Goal: Information Seeking & Learning: Check status

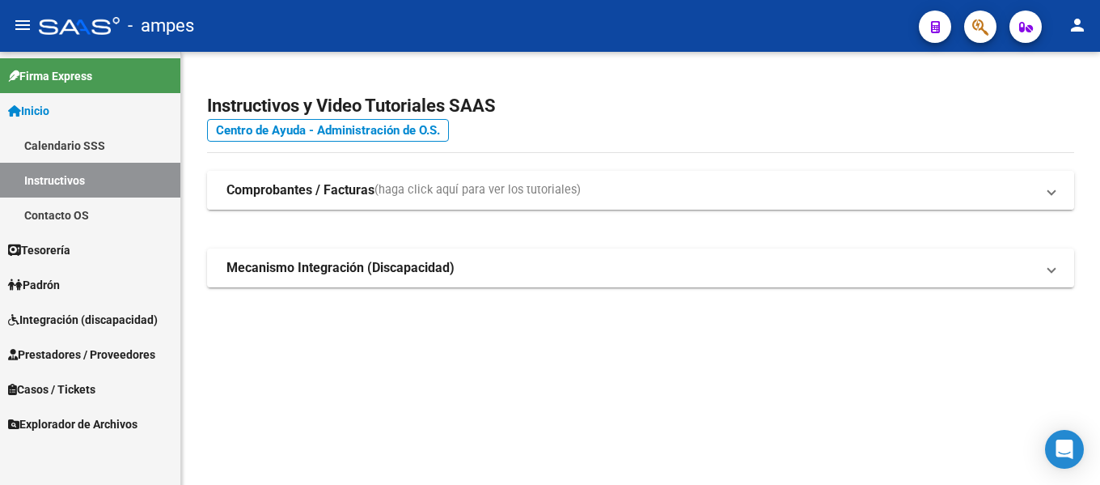
click at [597, 195] on mat-panel-title "Comprobantes / Facturas (haga click aquí para ver los tutoriales)" at bounding box center [630, 190] width 809 height 18
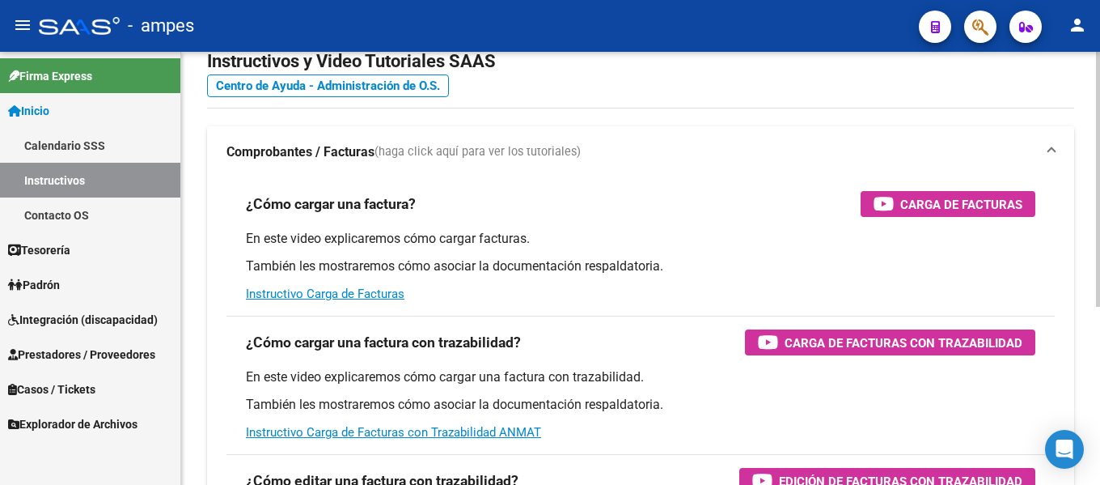
scroll to position [81, 0]
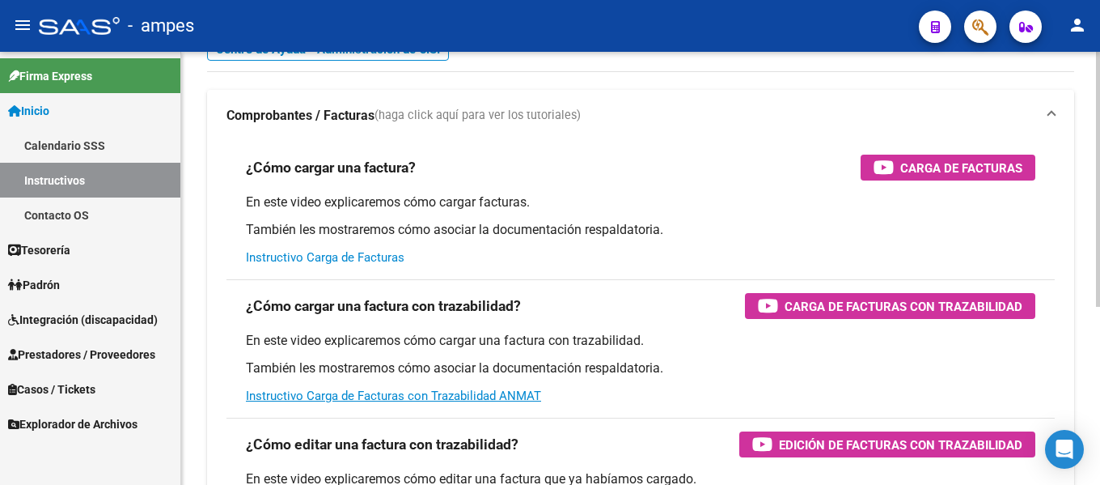
click at [344, 260] on link "Instructivo Carga de Facturas" at bounding box center [325, 257] width 159 height 15
click at [379, 399] on link "Instructivo Carga de Facturas con Trazabilidad ANMAT" at bounding box center [393, 395] width 295 height 15
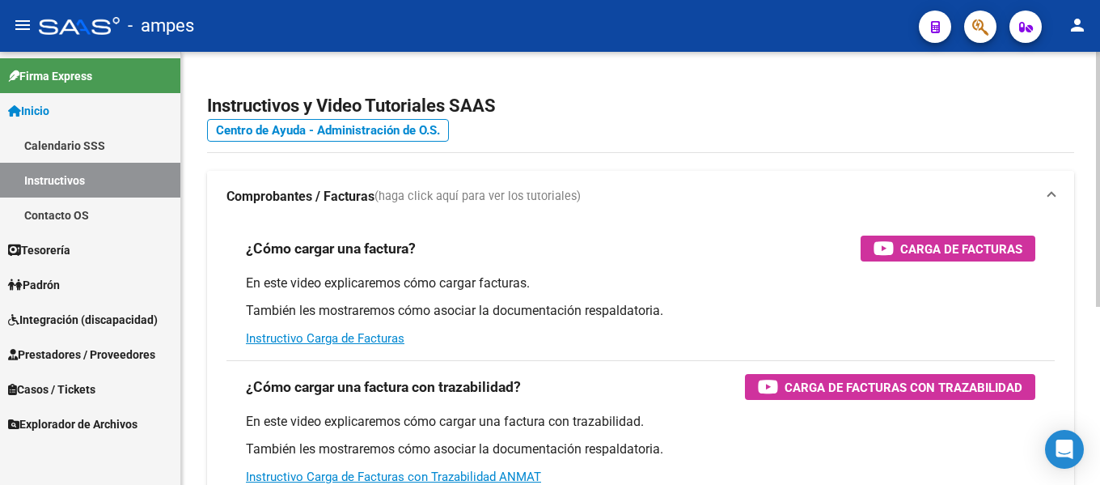
click at [1049, 188] on span at bounding box center [1051, 197] width 6 height 18
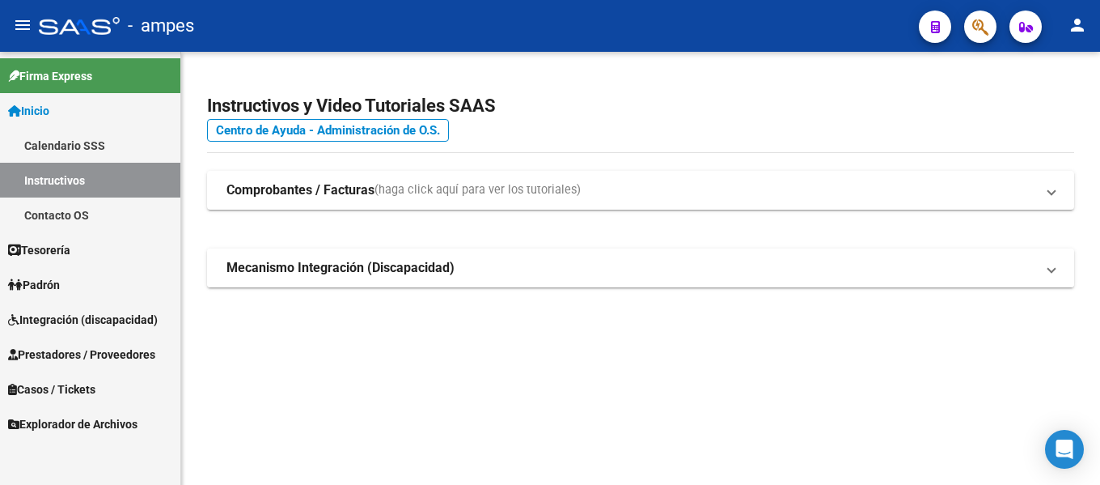
click at [506, 273] on mat-panel-title "Mecanismo Integración (Discapacidad)" at bounding box center [630, 268] width 809 height 18
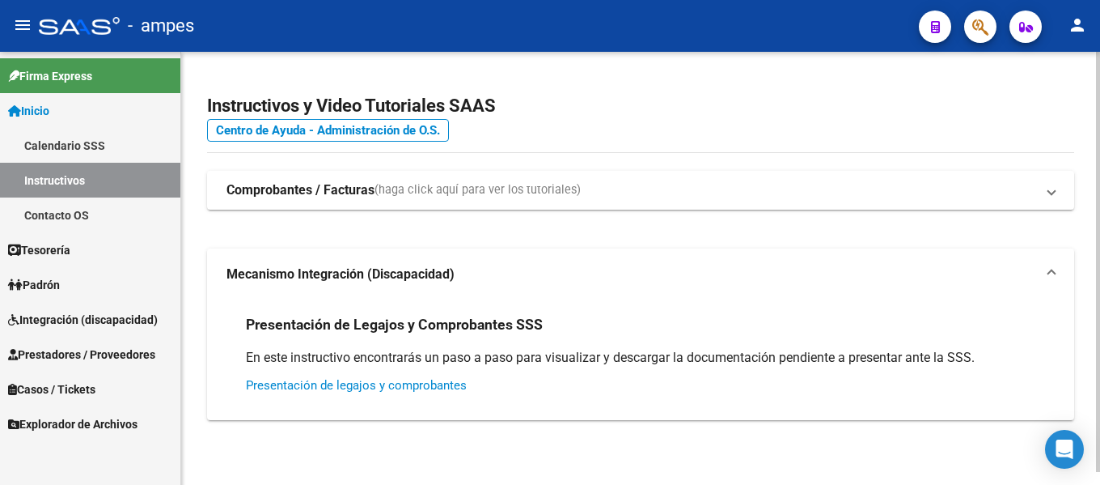
click at [358, 384] on link "Presentación de legajos y comprobantes" at bounding box center [356, 385] width 221 height 15
click at [1050, 264] on mat-expansion-panel-header "Mecanismo Integración (Discapacidad)" at bounding box center [640, 274] width 867 height 52
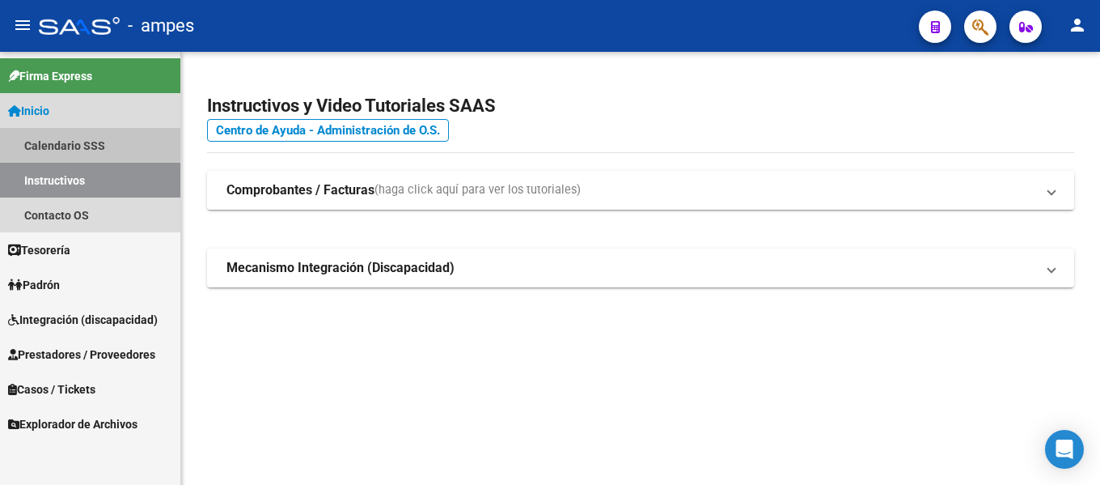
click at [87, 145] on link "Calendario SSS" at bounding box center [90, 145] width 180 height 35
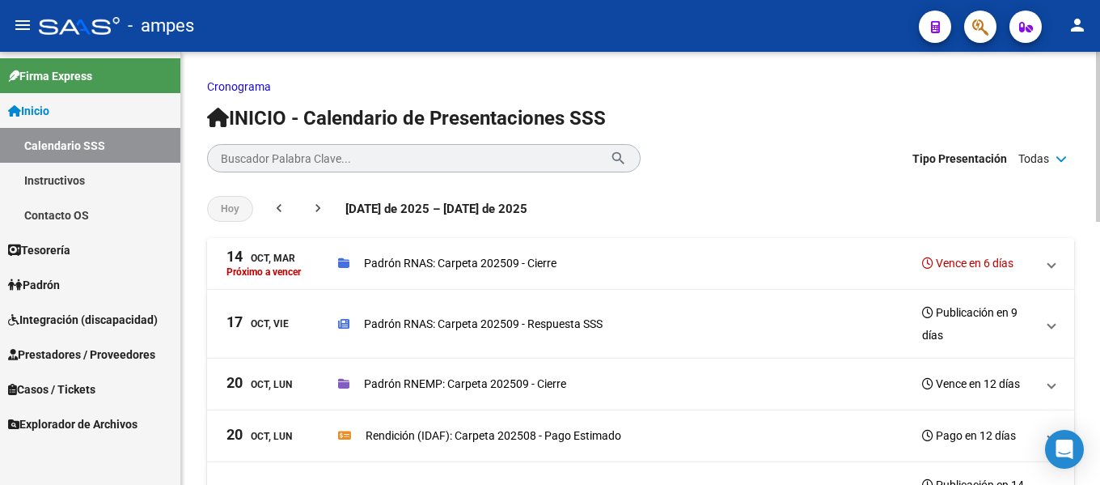
click at [455, 263] on p "Padrón RNAS: Carpeta 202509 - Cierre" at bounding box center [460, 263] width 193 height 18
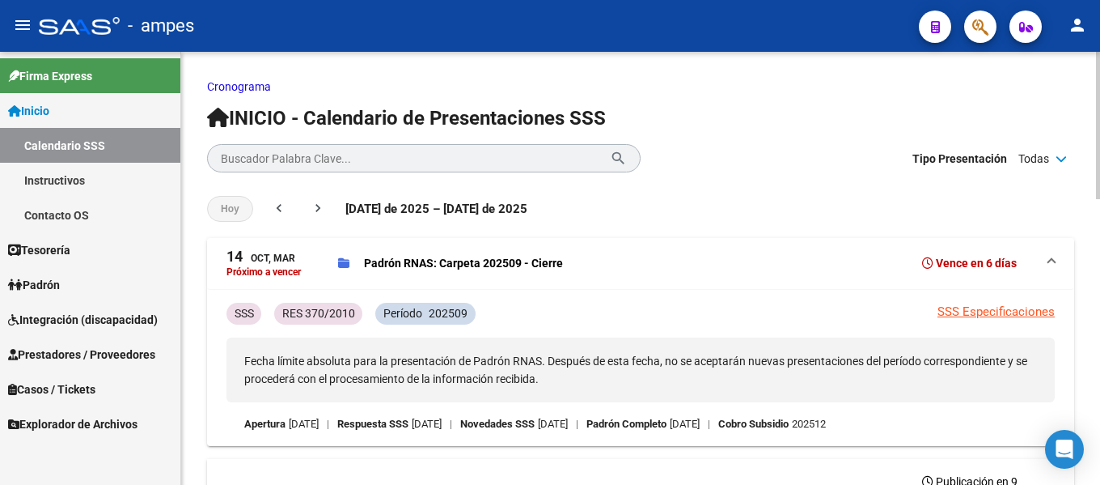
click at [459, 252] on div "[PERSON_NAME] RNAS: Carpeta 202509 - Cierre Vence en 6 [PERSON_NAME]" at bounding box center [686, 263] width 697 height 23
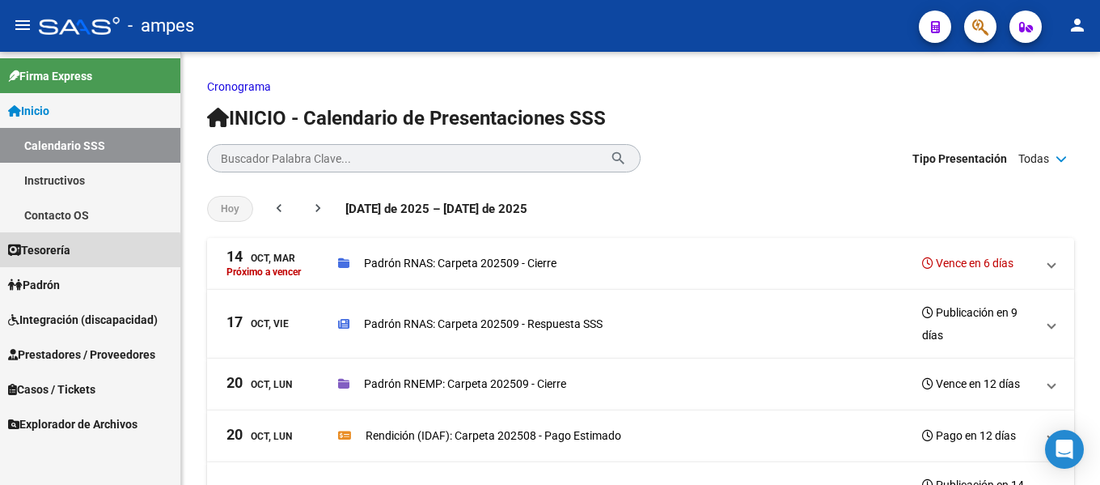
click at [56, 254] on span "Tesorería" at bounding box center [39, 250] width 62 height 18
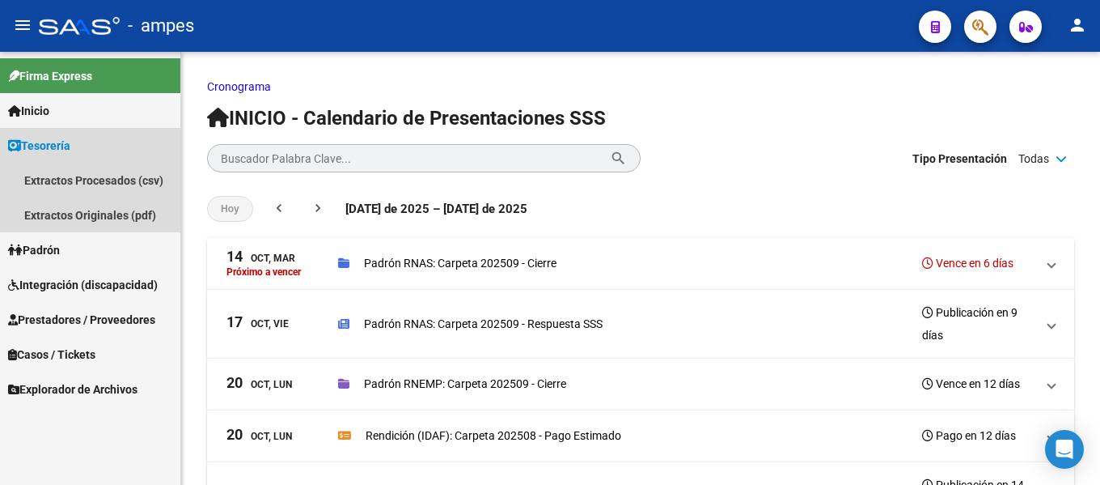
click at [65, 144] on span "Tesorería" at bounding box center [39, 146] width 62 height 18
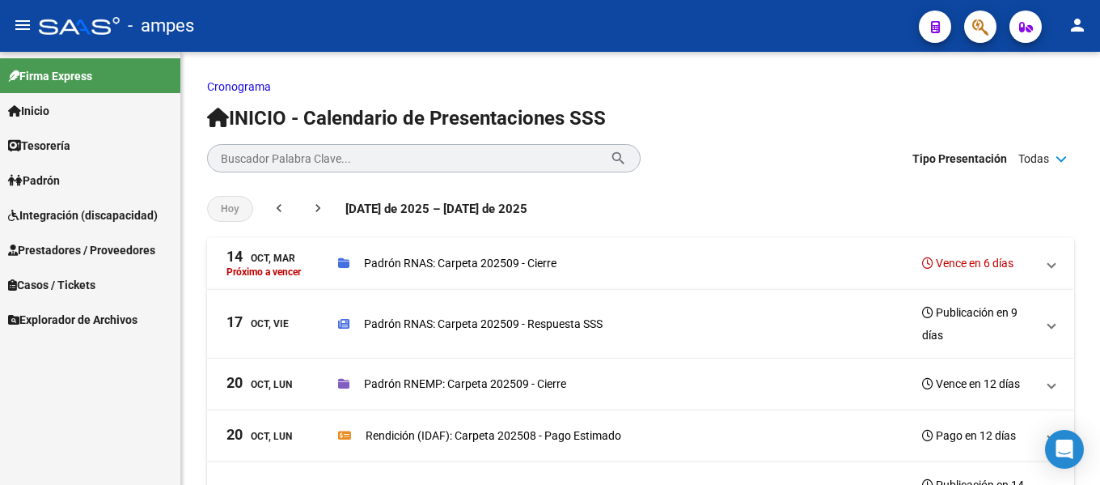
click at [69, 181] on link "Padrón" at bounding box center [90, 180] width 180 height 35
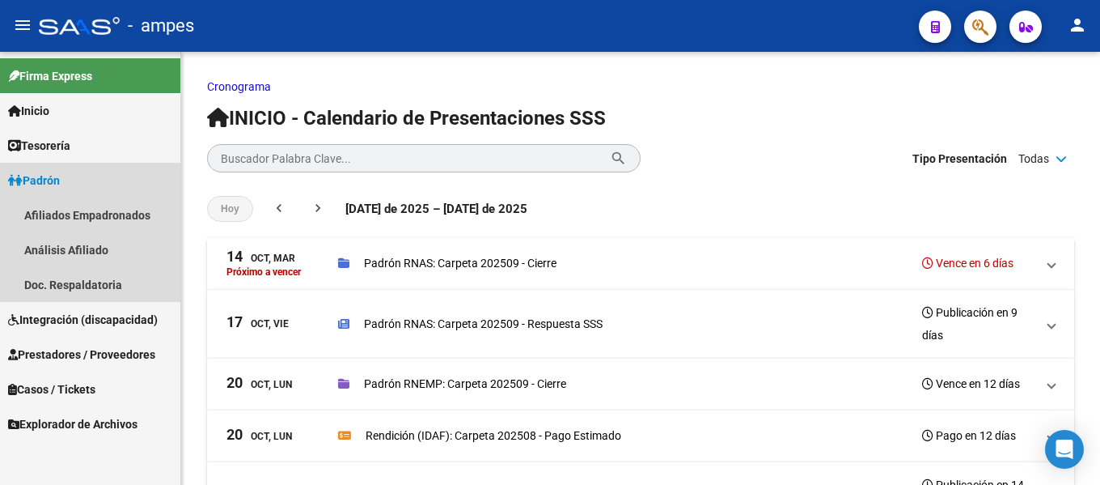
click at [60, 174] on span "Padrón" at bounding box center [34, 180] width 52 height 18
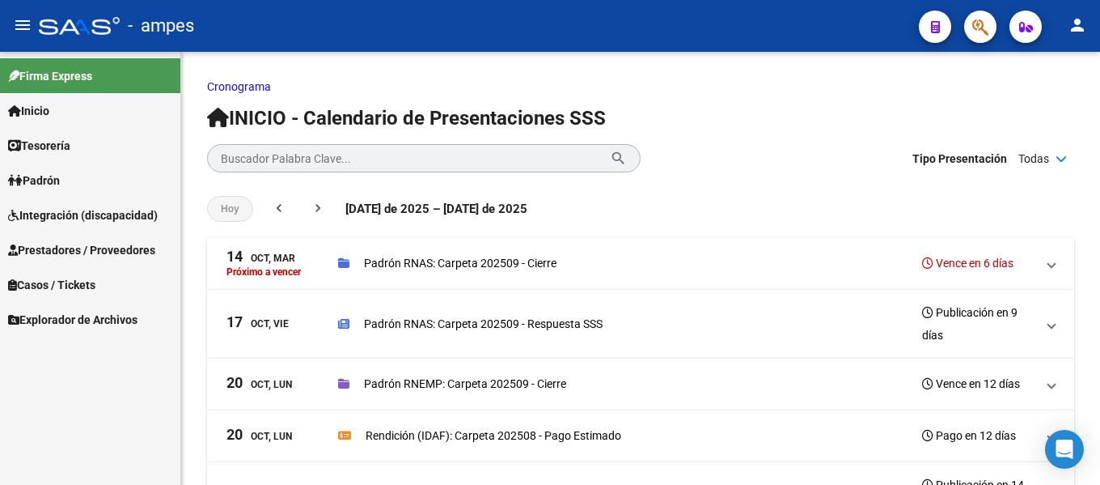
click at [102, 212] on span "Integración (discapacidad)" at bounding box center [83, 215] width 150 height 18
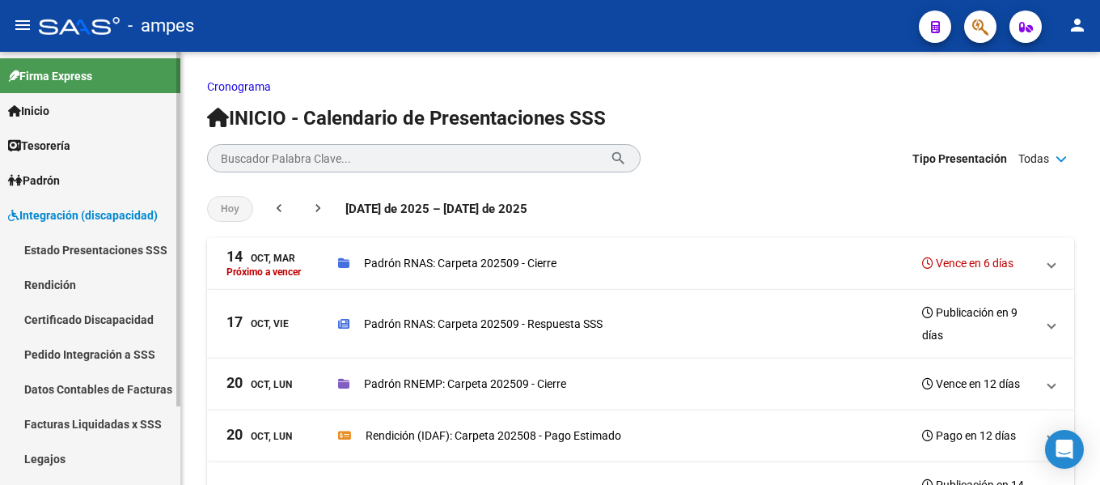
click at [90, 249] on link "Estado Presentaciones SSS" at bounding box center [90, 249] width 180 height 35
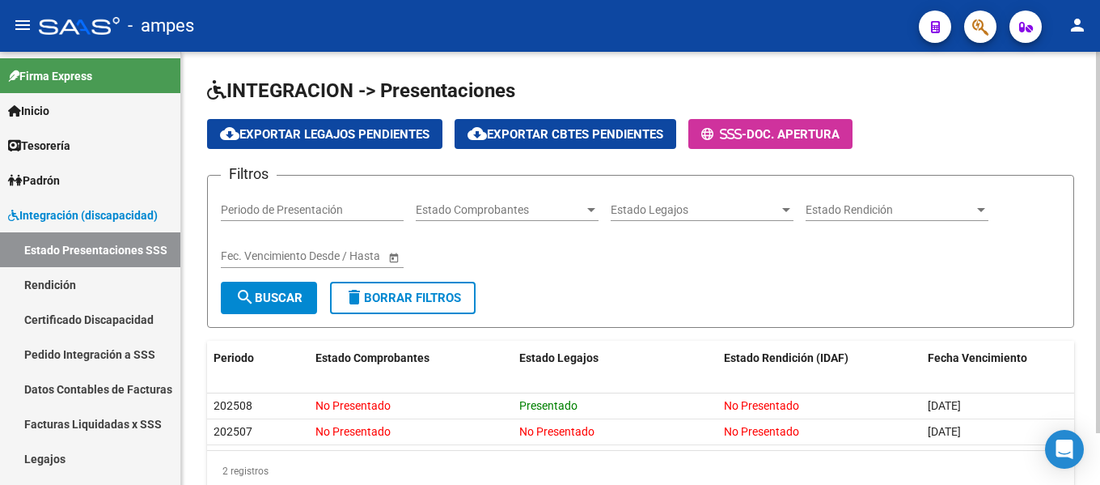
scroll to position [59, 0]
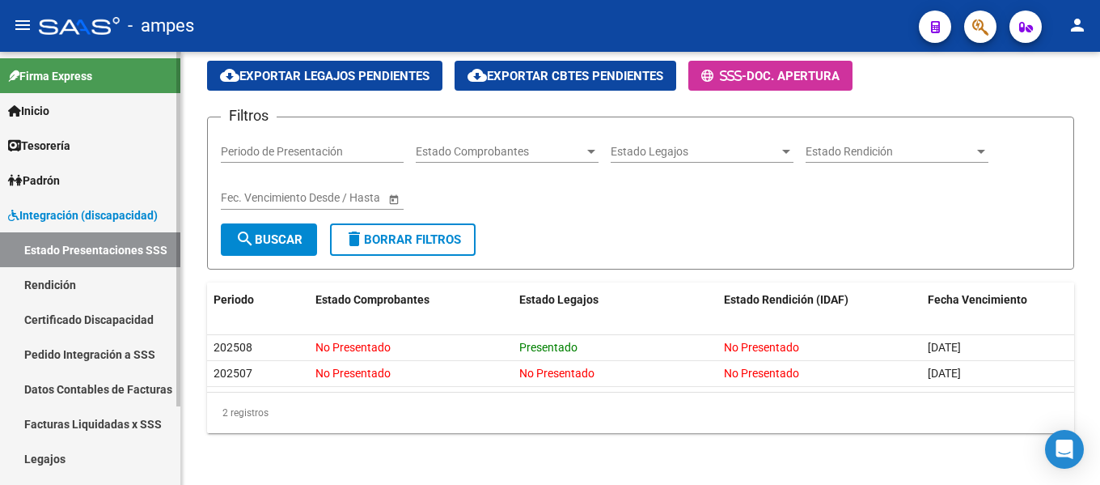
click at [89, 244] on link "Estado Presentaciones SSS" at bounding box center [90, 249] width 180 height 35
click at [66, 281] on link "Rendición" at bounding box center [90, 284] width 180 height 35
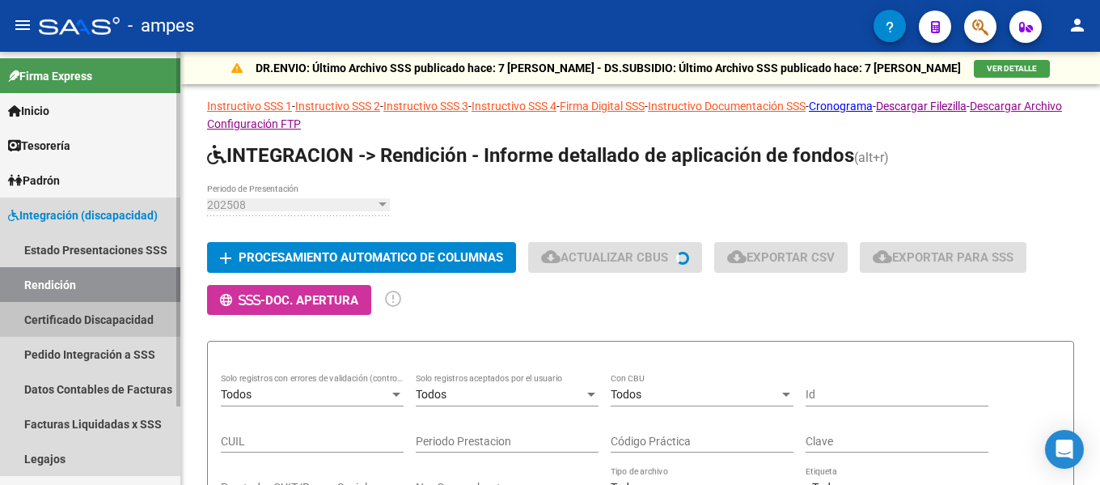
click at [84, 317] on link "Certificado Discapacidad" at bounding box center [90, 319] width 180 height 35
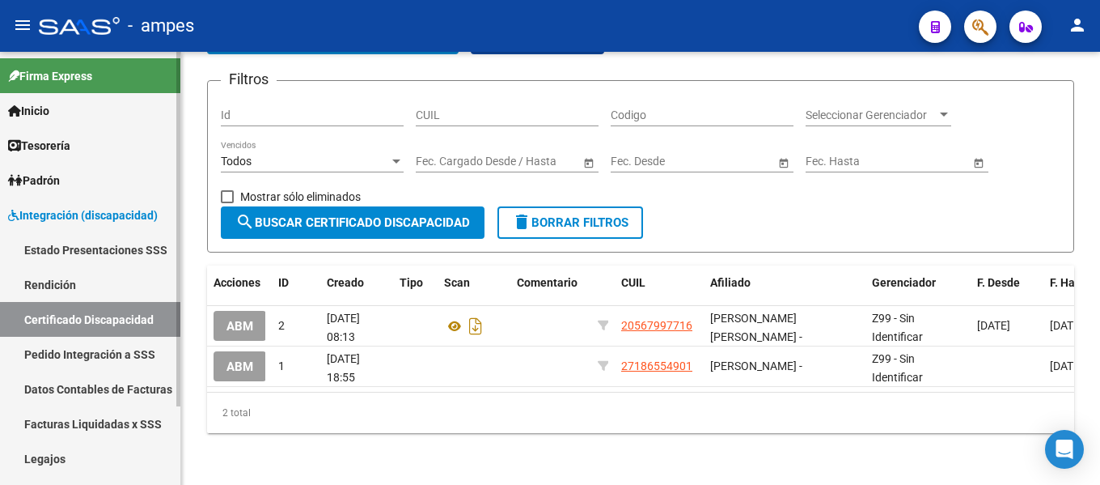
click at [95, 355] on link "Pedido Integración a SSS" at bounding box center [90, 353] width 180 height 35
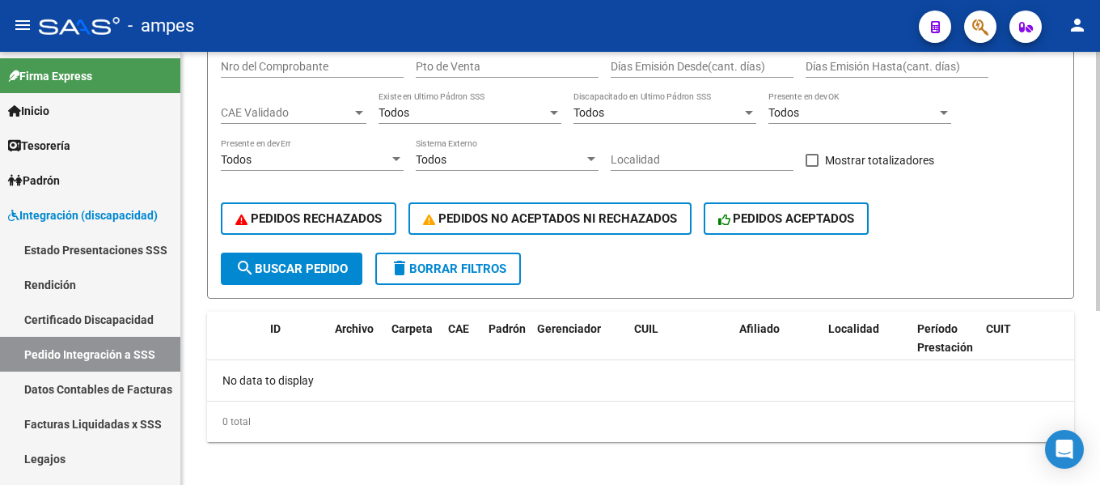
scroll to position [291, 0]
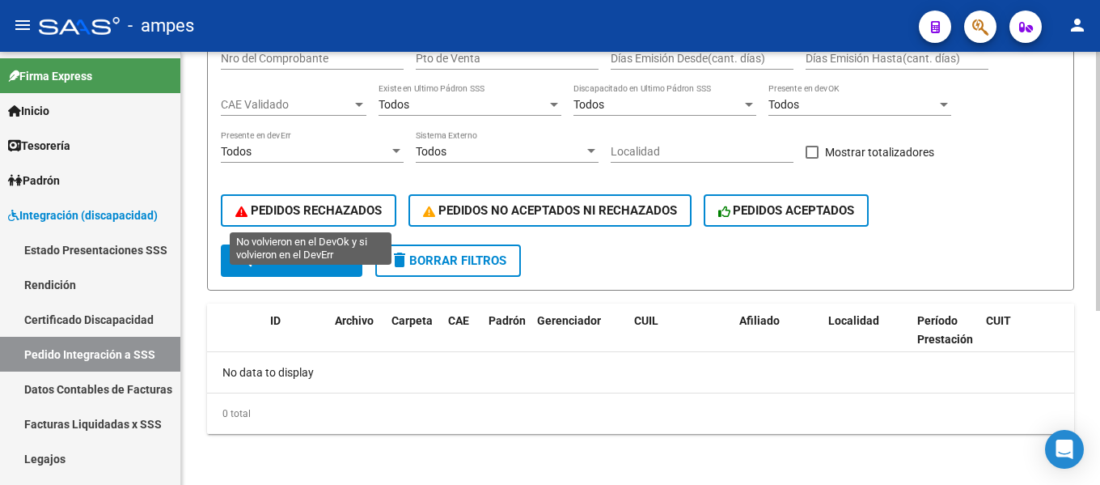
click at [286, 220] on button "PEDIDOS RECHAZADOS" at bounding box center [309, 210] width 176 height 32
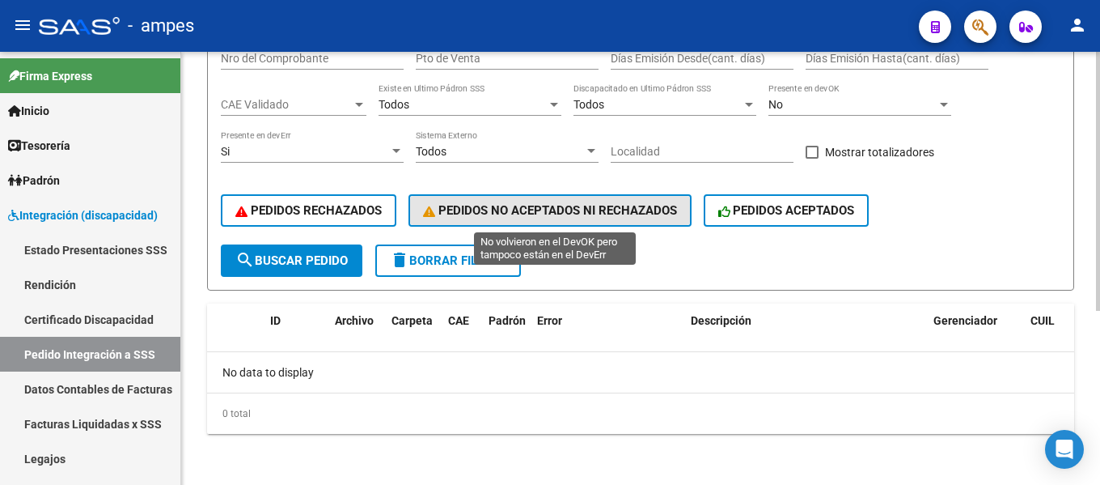
click at [484, 222] on button "PEDIDOS NO ACEPTADOS NI RECHAZADOS" at bounding box center [549, 210] width 283 height 32
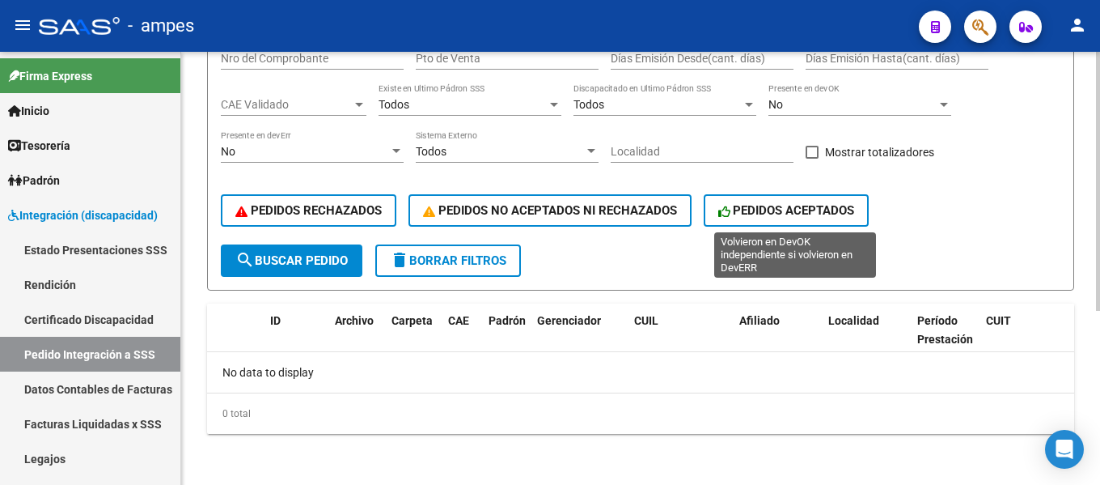
click at [832, 217] on span "PEDIDOS ACEPTADOS" at bounding box center [786, 210] width 137 height 15
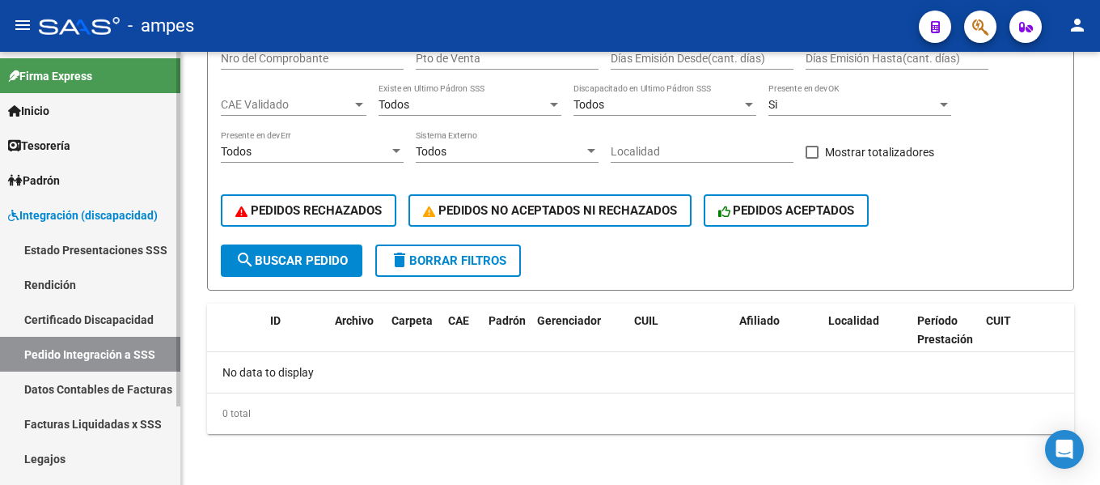
scroll to position [95, 0]
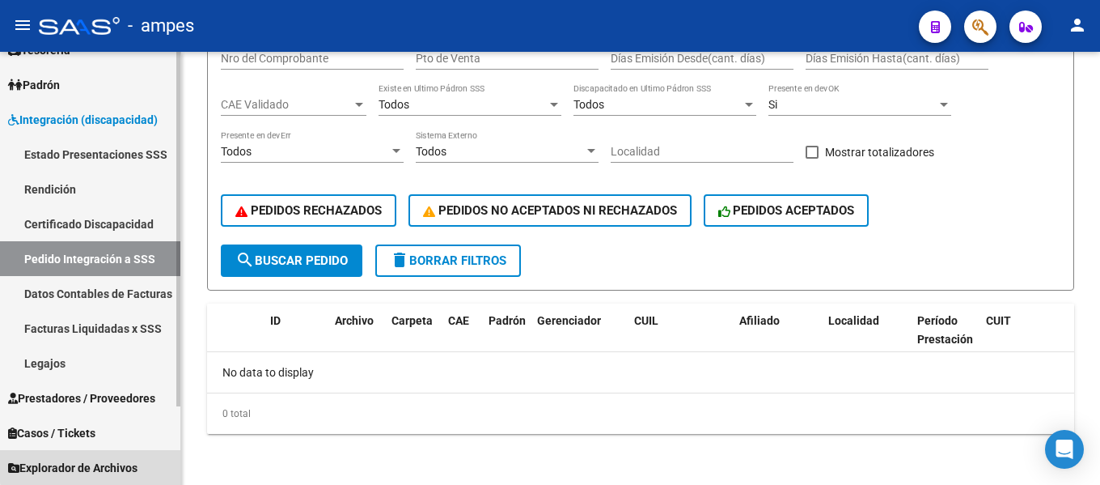
click at [99, 464] on span "Explorador de Archivos" at bounding box center [72, 468] width 129 height 18
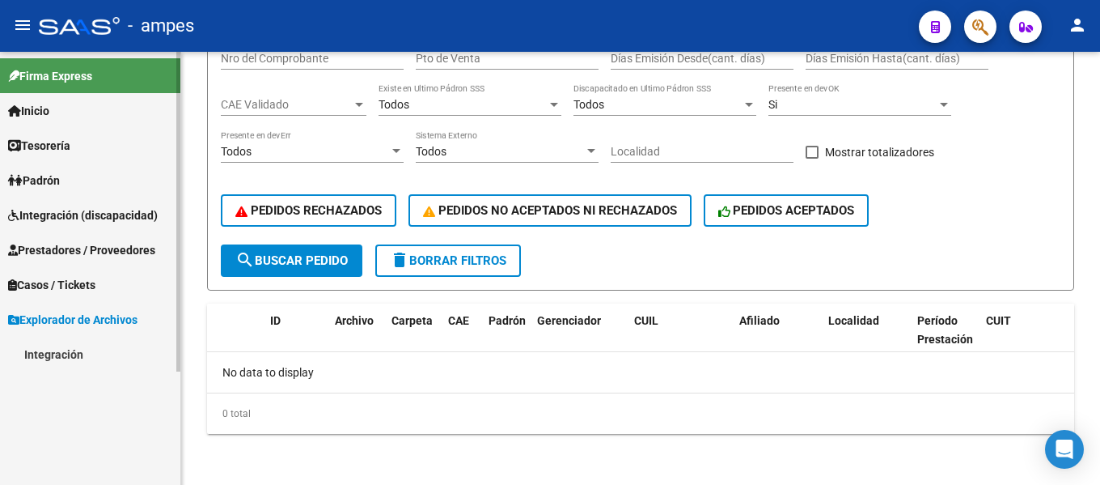
scroll to position [0, 0]
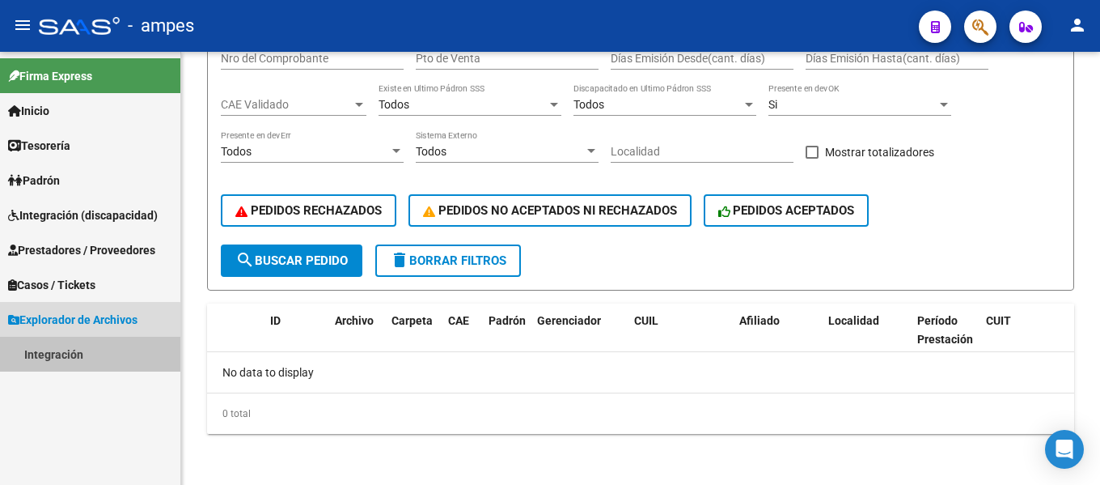
click at [49, 360] on link "Integración" at bounding box center [90, 353] width 180 height 35
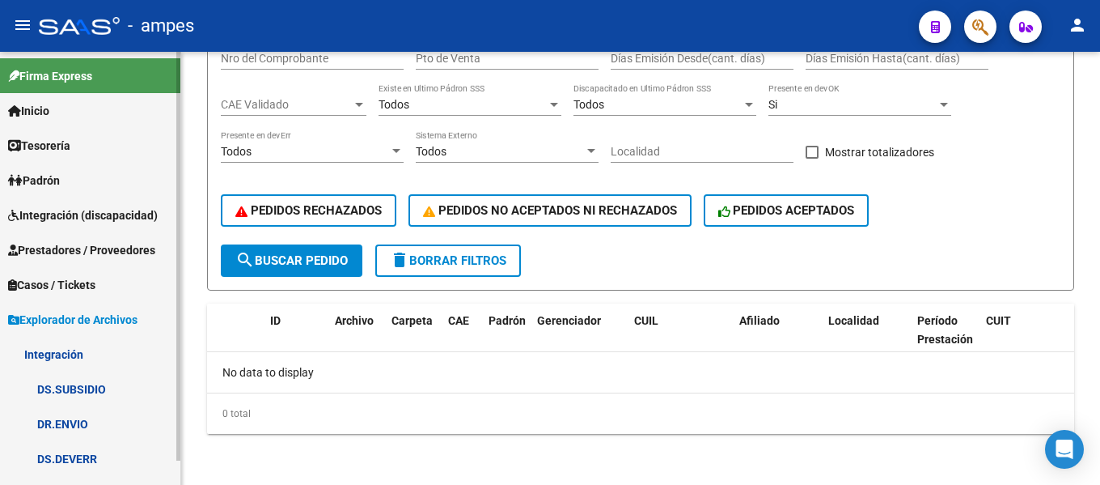
click at [85, 322] on span "Explorador de Archivos" at bounding box center [72, 320] width 129 height 18
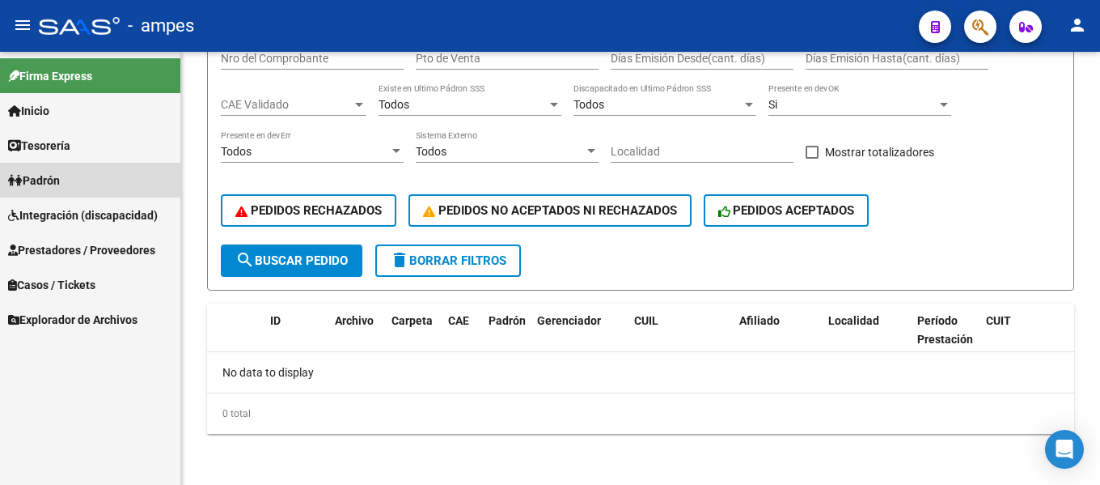
click at [42, 182] on span "Padrón" at bounding box center [34, 180] width 52 height 18
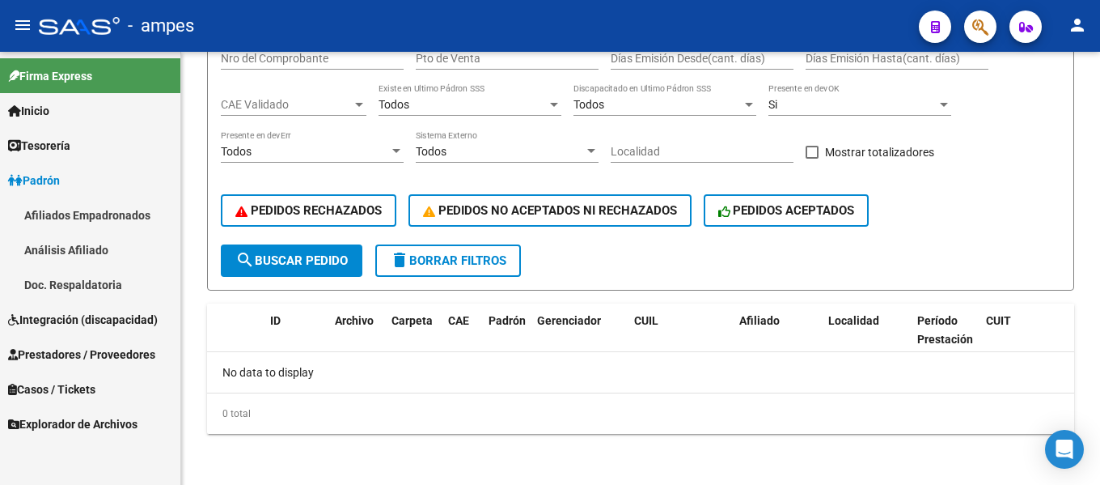
click at [63, 214] on link "Afiliados Empadronados" at bounding box center [90, 214] width 180 height 35
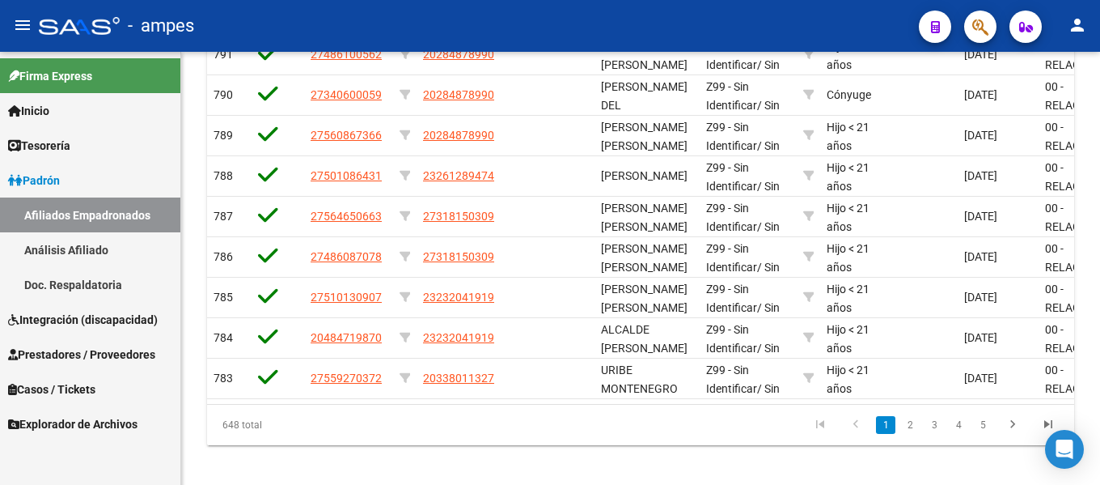
click at [58, 180] on span "Padrón" at bounding box center [34, 180] width 52 height 18
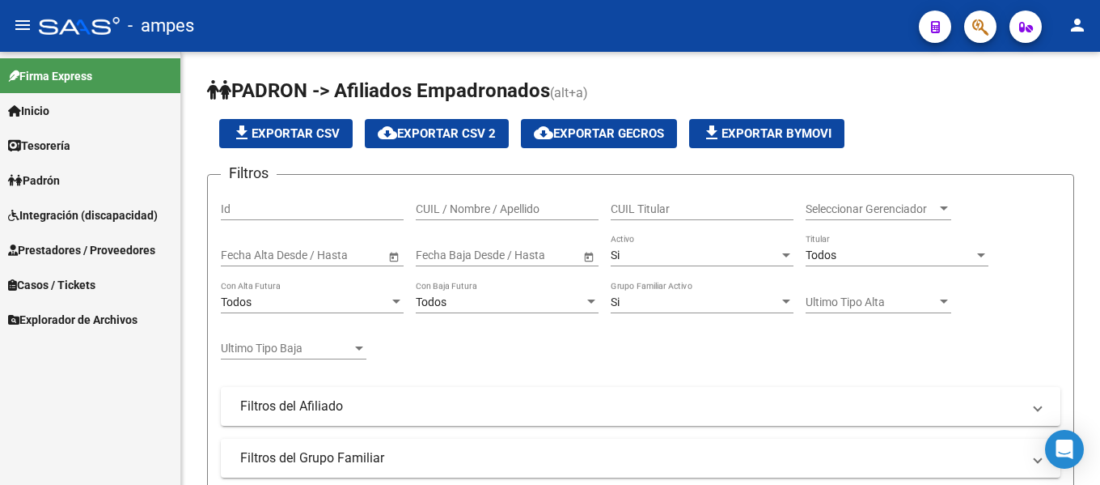
click at [77, 21] on div at bounding box center [79, 26] width 81 height 18
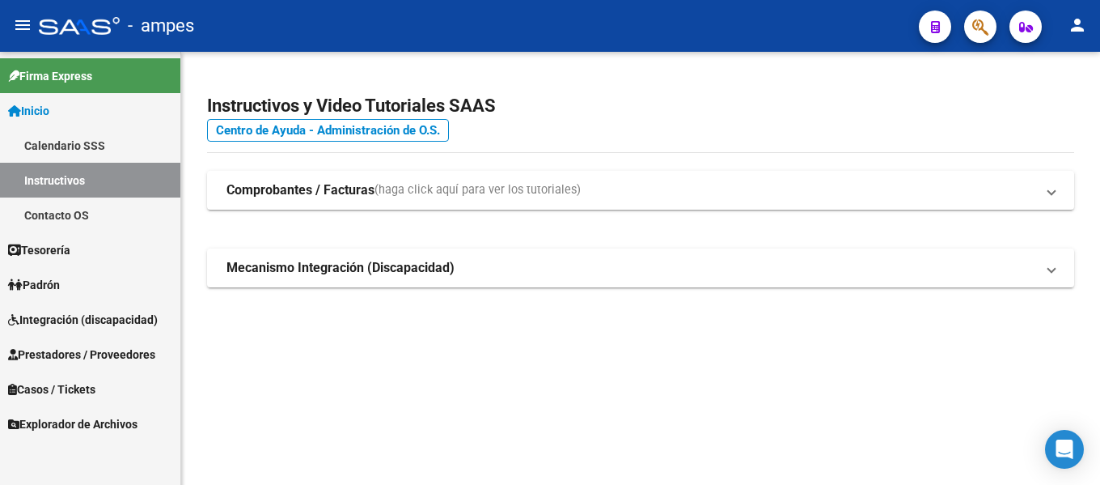
click at [41, 100] on link "Inicio" at bounding box center [90, 110] width 180 height 35
click at [23, 20] on mat-icon "menu" at bounding box center [22, 24] width 19 height 19
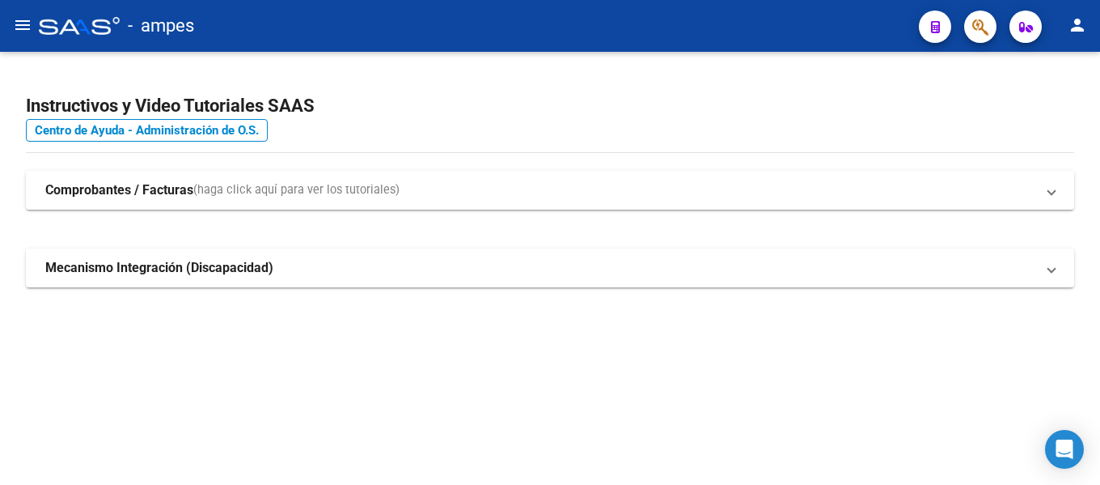
click at [23, 20] on mat-icon "menu" at bounding box center [22, 24] width 19 height 19
